Goal: Contribute content

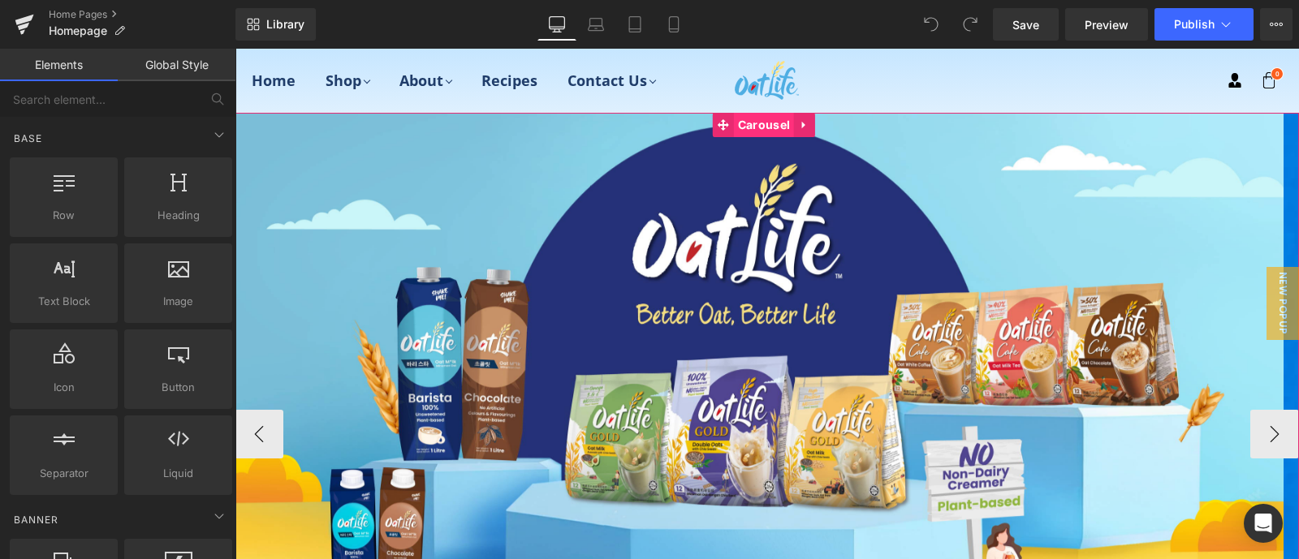
click at [762, 119] on span "Carousel" at bounding box center [764, 125] width 60 height 24
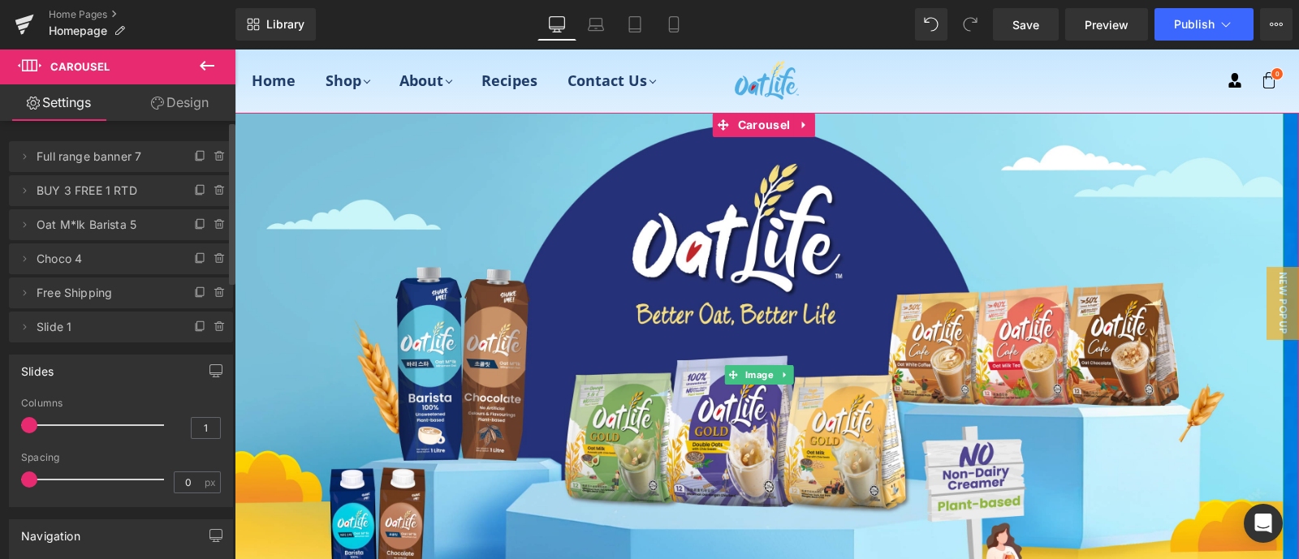
click at [127, 162] on span "Full range banner 7" at bounding box center [105, 156] width 136 height 31
click at [129, 152] on span "Full range banner 7" at bounding box center [105, 156] width 136 height 31
click at [158, 156] on span "Full range banner 7" at bounding box center [105, 156] width 136 height 31
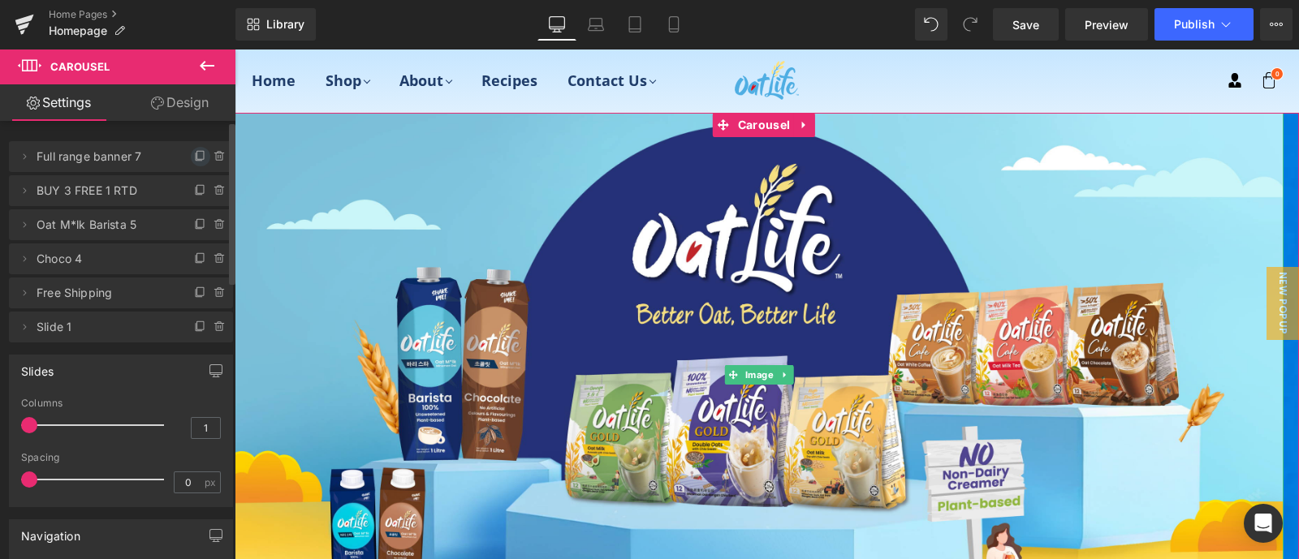
click at [194, 153] on icon at bounding box center [200, 156] width 13 height 13
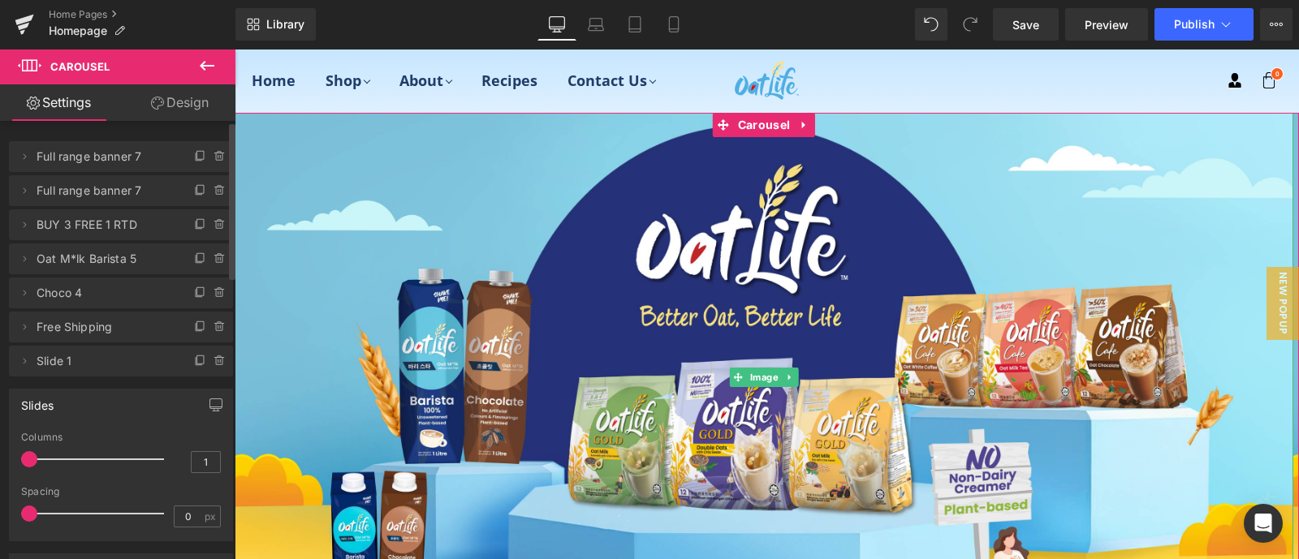
click at [142, 153] on span "Full range banner 7" at bounding box center [105, 156] width 136 height 31
click at [113, 160] on span "Full range banner 7" at bounding box center [105, 156] width 136 height 31
click at [21, 155] on icon at bounding box center [24, 156] width 13 height 13
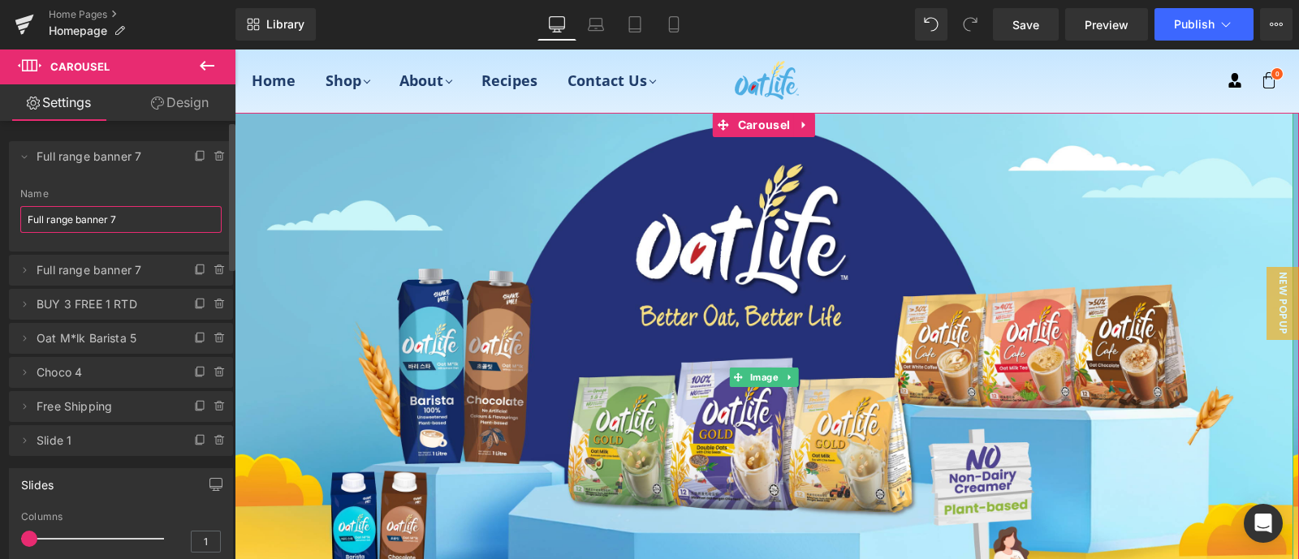
drag, startPoint x: 122, startPoint y: 222, endPoint x: 20, endPoint y: 217, distance: 101.6
click at [20, 217] on input "Full range banner 7" at bounding box center [120, 219] width 201 height 27
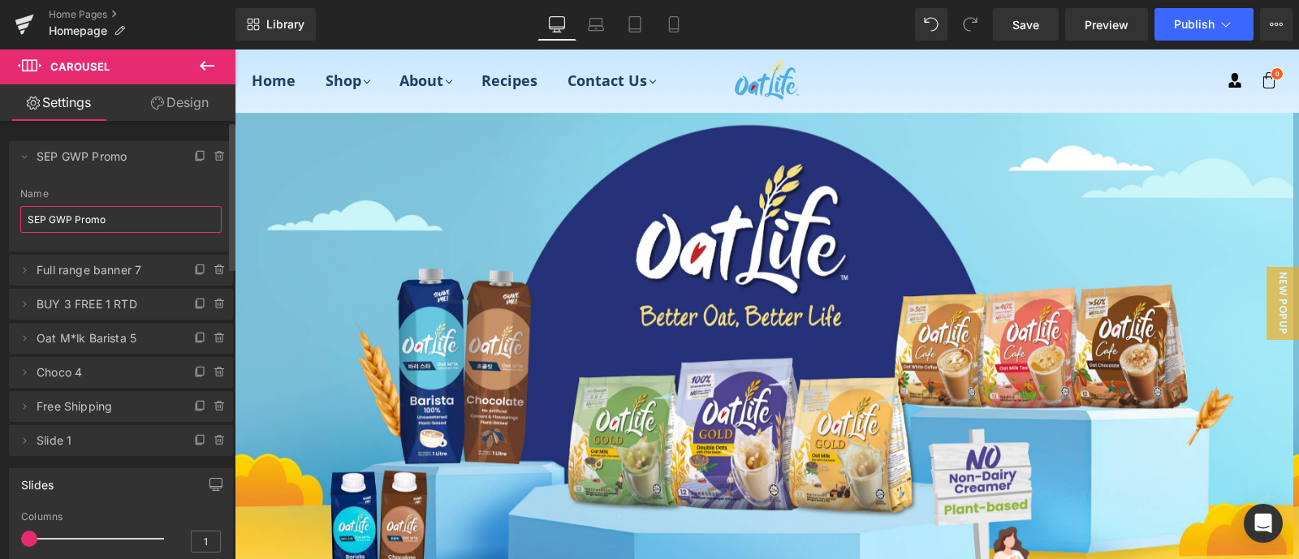
type input "SEP GWP Promo"
click at [144, 197] on div "Name" at bounding box center [120, 193] width 201 height 11
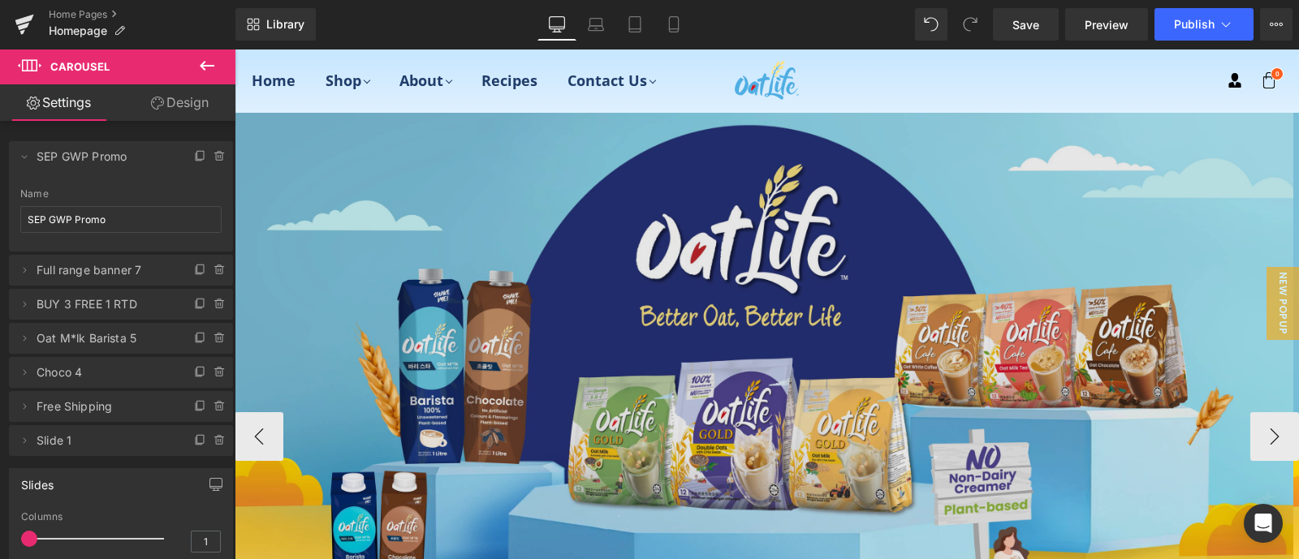
click at [446, 188] on img at bounding box center [764, 377] width 1059 height 529
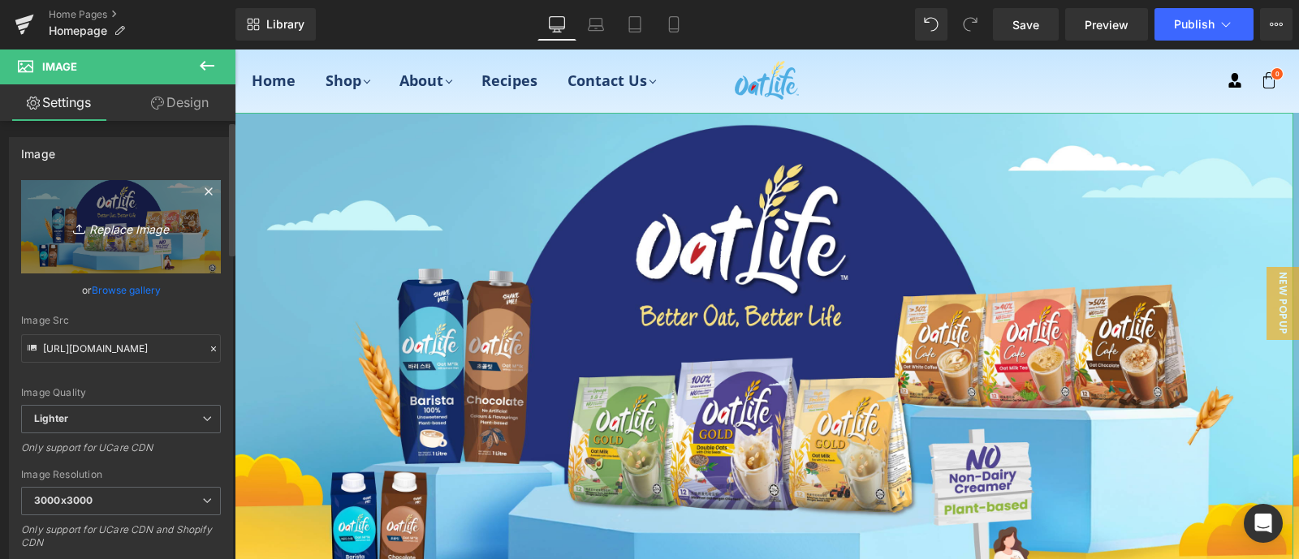
click at [116, 222] on icon "Replace Image" at bounding box center [121, 227] width 130 height 20
type input "C:\fakepath\free grocery bag-01.jpg"
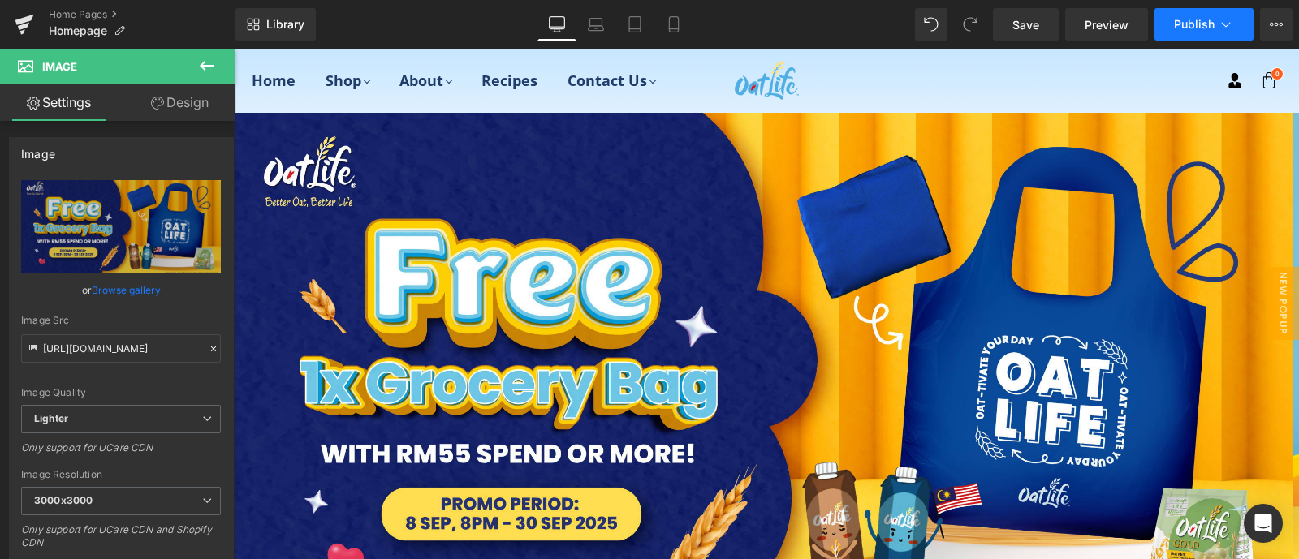
click at [1190, 21] on span "Publish" at bounding box center [1194, 24] width 41 height 13
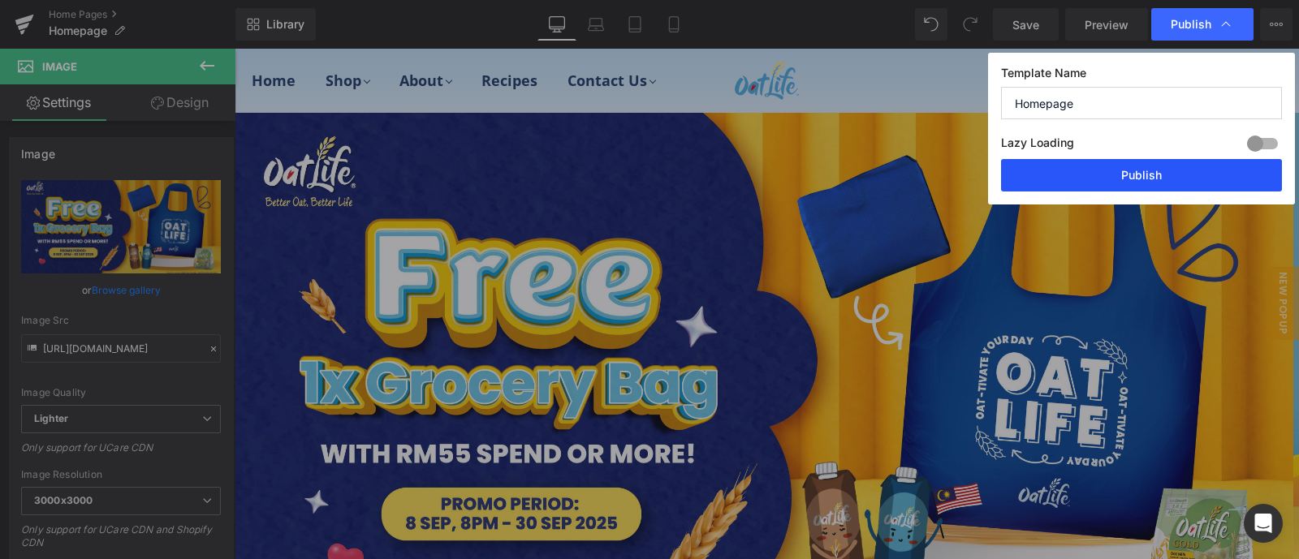
click at [1145, 175] on button "Publish" at bounding box center [1141, 175] width 281 height 32
